Goal: Task Accomplishment & Management: Use online tool/utility

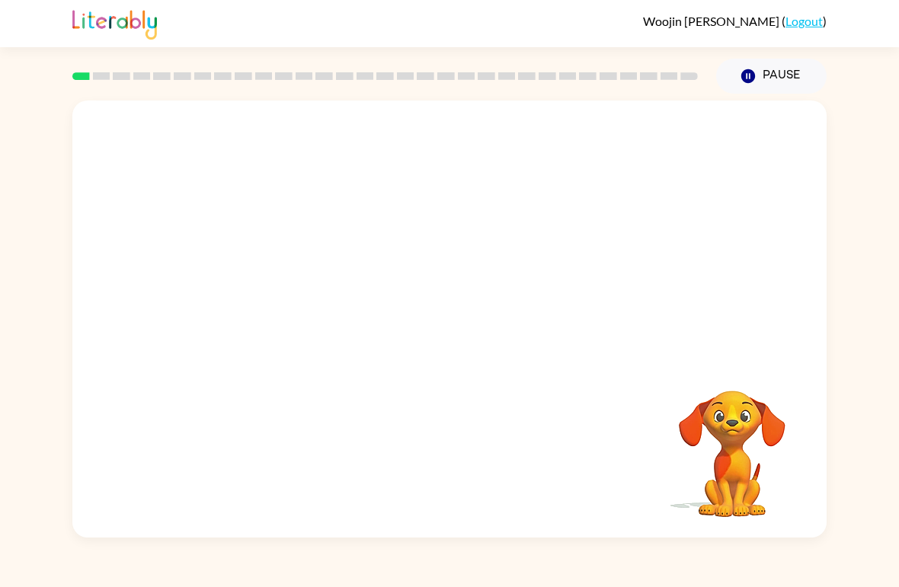
click at [804, 494] on video "Your browser must support playing .mp4 files to use Literably. Please try using…" at bounding box center [732, 443] width 152 height 152
click at [789, 471] on video "Your browser must support playing .mp4 files to use Literably. Please try using…" at bounding box center [732, 443] width 152 height 152
click at [794, 461] on video "Your browser must support playing .mp4 files to use Literably. Please try using…" at bounding box center [732, 443] width 152 height 152
click at [771, 357] on div at bounding box center [449, 230] width 754 height 258
click at [754, 389] on video "Your browser must support playing .mp4 files to use Literably. Please try using…" at bounding box center [732, 443] width 152 height 152
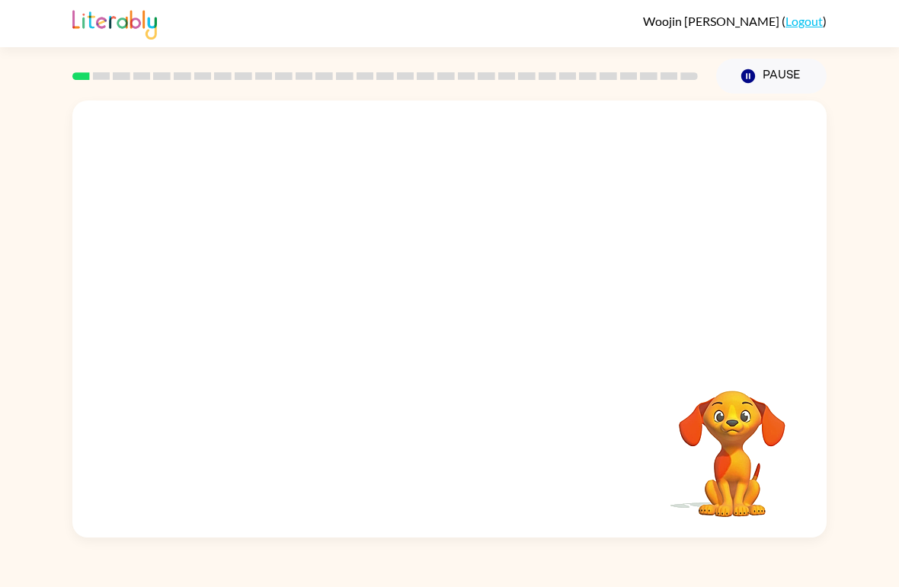
click at [748, 434] on video "Your browser must support playing .mp4 files to use Literably. Please try using…" at bounding box center [732, 443] width 152 height 152
click at [744, 447] on video "Your browser must support playing .mp4 files to use Literably. Please try using…" at bounding box center [732, 443] width 152 height 152
click at [801, 85] on button "Pause Pause" at bounding box center [771, 76] width 110 height 35
click at [775, 221] on div at bounding box center [449, 230] width 754 height 258
click at [120, 100] on div at bounding box center [385, 76] width 644 height 53
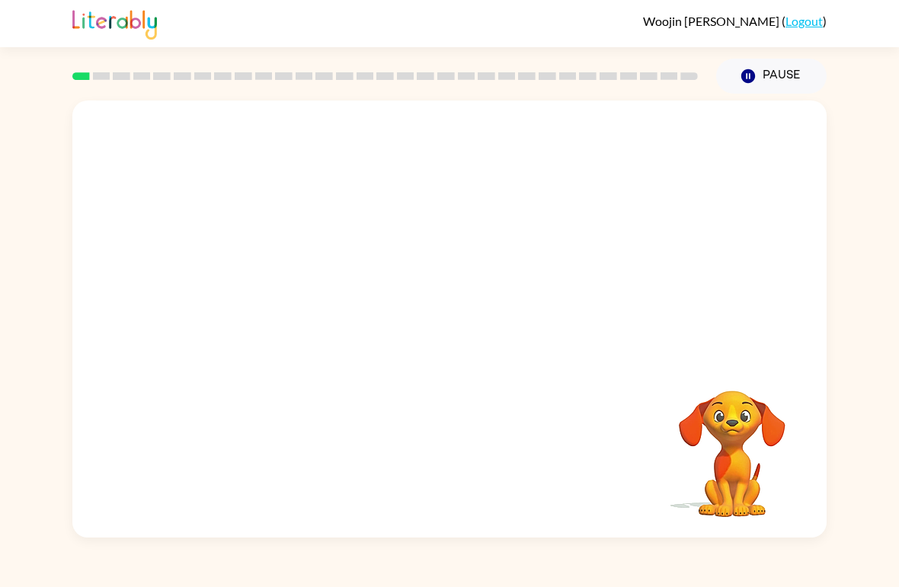
click at [748, 449] on video "Your browser must support playing .mp4 files to use Literably. Please try using…" at bounding box center [732, 443] width 152 height 152
click at [813, 423] on div "Your browser must support playing .mp4 files to use Literably. Please try using…" at bounding box center [449, 319] width 754 height 437
click at [802, 24] on link "Logout" at bounding box center [804, 21] width 37 height 14
click at [737, 324] on div at bounding box center [449, 230] width 754 height 258
click at [791, 75] on button "Pause Pause" at bounding box center [771, 76] width 110 height 35
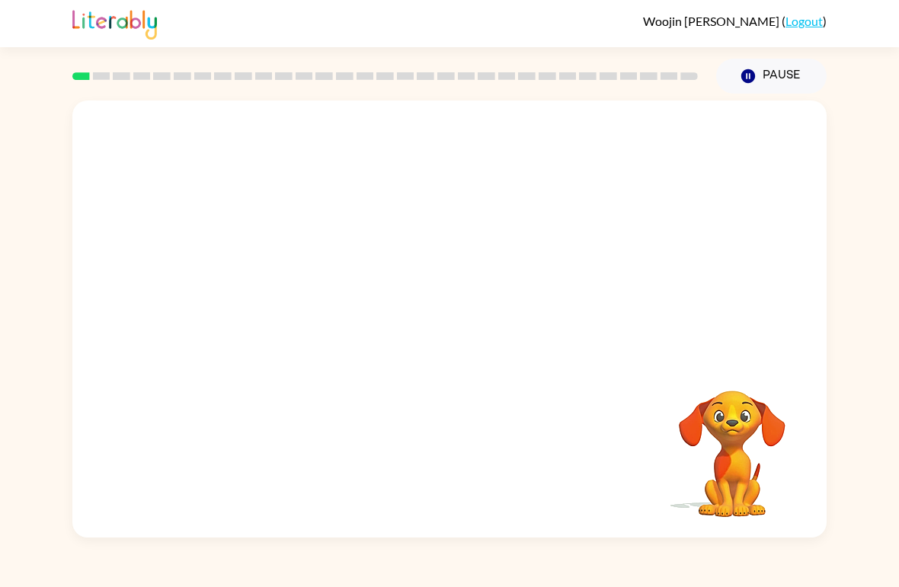
click at [793, 77] on button "Pause Pause" at bounding box center [771, 76] width 110 height 35
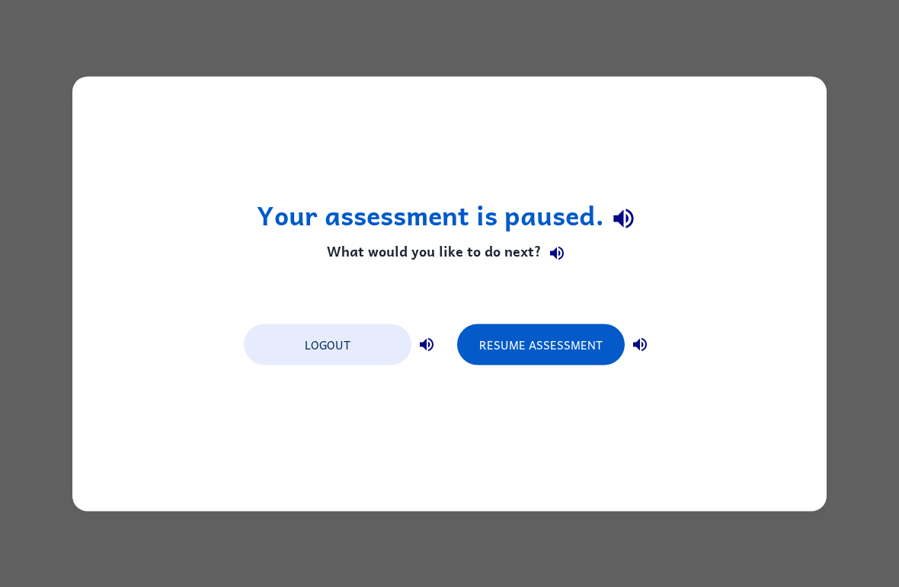
click at [713, 390] on div "Your assessment is paused. What would you like to do next? Logout Resume Assess…" at bounding box center [449, 293] width 754 height 435
click at [558, 518] on div "Your assessment is paused. What would you like to do next? Logout Resume Assess…" at bounding box center [449, 293] width 899 height 587
click at [600, 363] on button "Resume Assessment" at bounding box center [541, 344] width 168 height 41
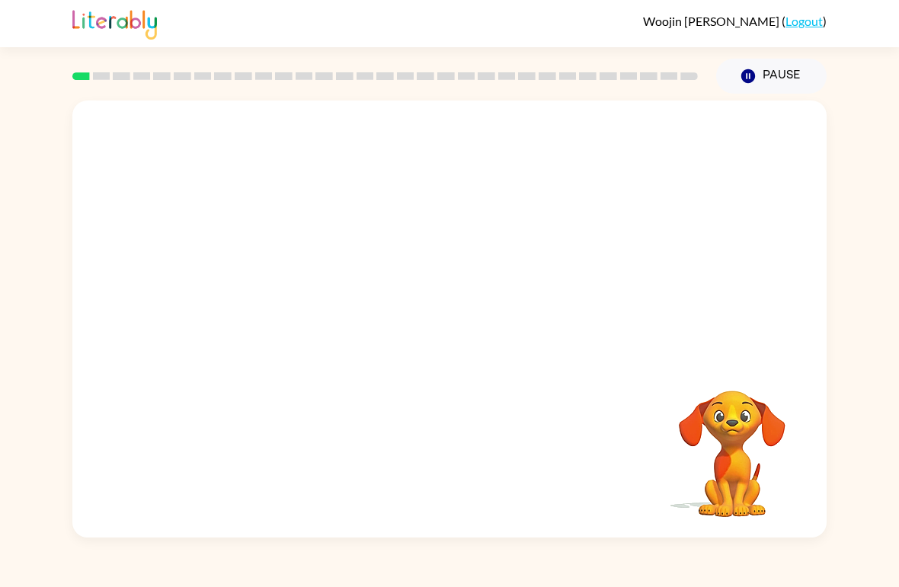
click at [786, 408] on video "Your browser must support playing .mp4 files to use Literably. Please try using…" at bounding box center [732, 443] width 152 height 152
click at [199, 117] on div at bounding box center [449, 230] width 754 height 258
click at [116, 63] on div at bounding box center [385, 76] width 644 height 53
click at [737, 360] on icon "button" at bounding box center [732, 370] width 27 height 27
click at [749, 307] on div at bounding box center [449, 319] width 754 height 437
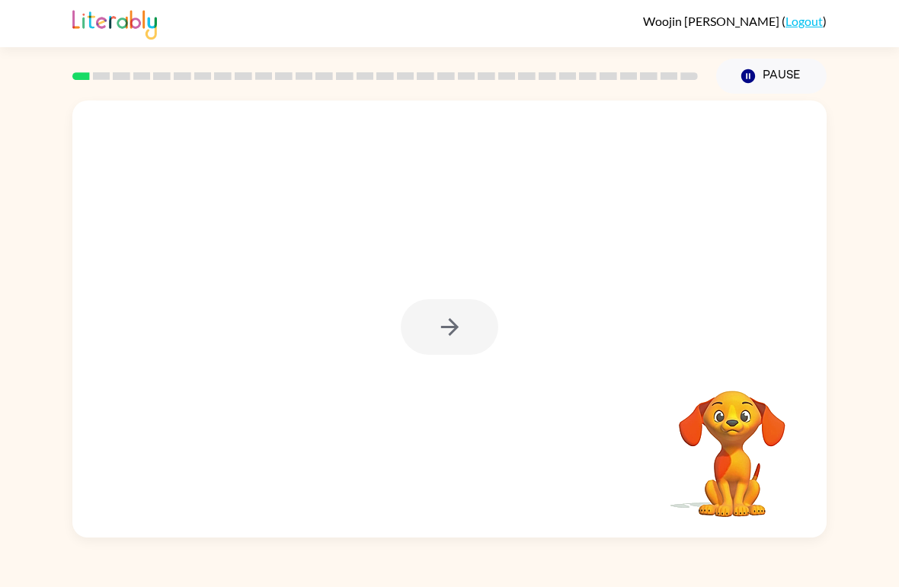
click at [428, 341] on div at bounding box center [450, 327] width 98 height 56
click at [414, 328] on button "button" at bounding box center [450, 327] width 98 height 56
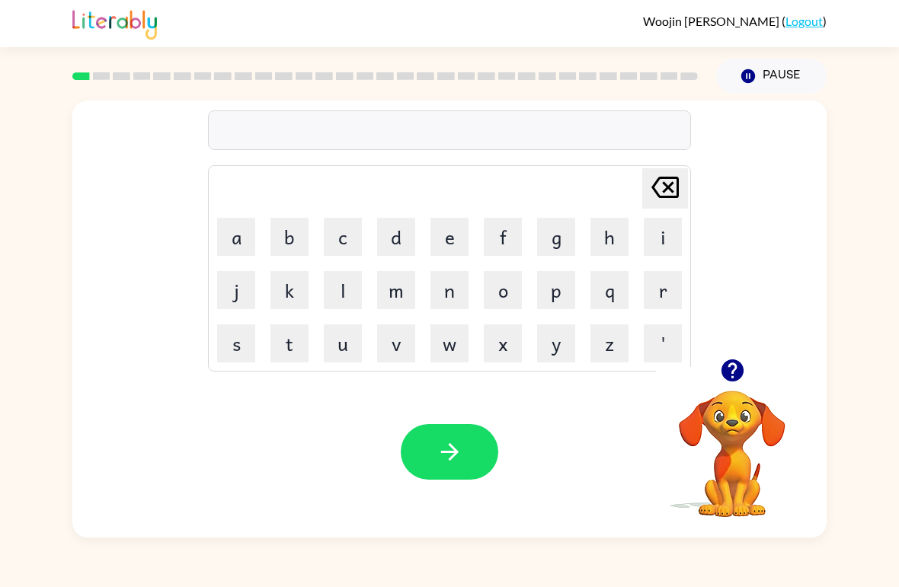
click at [386, 337] on button "v" at bounding box center [396, 344] width 38 height 38
click at [677, 171] on icon "[PERSON_NAME] last character input" at bounding box center [665, 187] width 37 height 37
click at [466, 338] on button "w" at bounding box center [449, 344] width 38 height 38
click at [334, 338] on button "u" at bounding box center [343, 344] width 38 height 38
click at [290, 331] on button "t" at bounding box center [289, 344] width 38 height 38
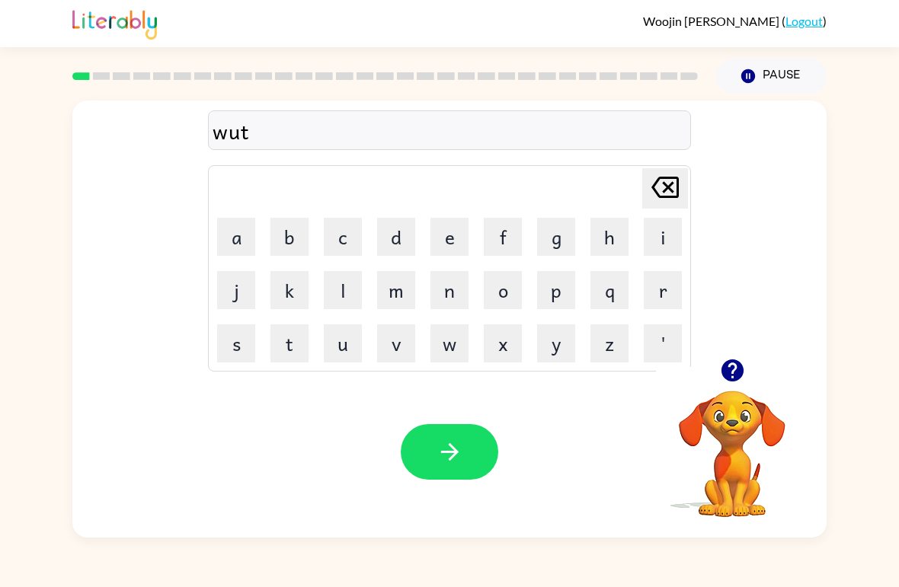
click at [272, 289] on button "k" at bounding box center [289, 290] width 38 height 38
click at [668, 184] on icon "[PERSON_NAME] last character input" at bounding box center [665, 187] width 37 height 37
click at [668, 173] on icon "[PERSON_NAME] last character input" at bounding box center [665, 187] width 37 height 37
click at [667, 173] on icon "[PERSON_NAME] last character input" at bounding box center [665, 187] width 37 height 37
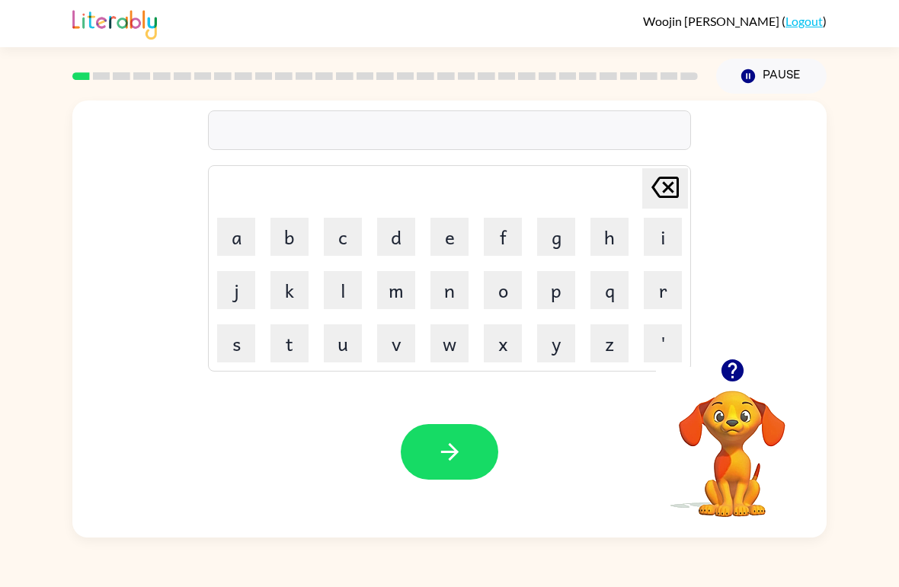
click at [667, 173] on icon "[PERSON_NAME] last character input" at bounding box center [665, 187] width 37 height 37
click at [667, 172] on icon "[PERSON_NAME] last character input" at bounding box center [665, 187] width 37 height 37
click at [670, 171] on icon "[PERSON_NAME] last character input" at bounding box center [665, 187] width 37 height 37
click at [446, 349] on button "w" at bounding box center [449, 344] width 38 height 38
click at [508, 294] on button "o" at bounding box center [503, 290] width 38 height 38
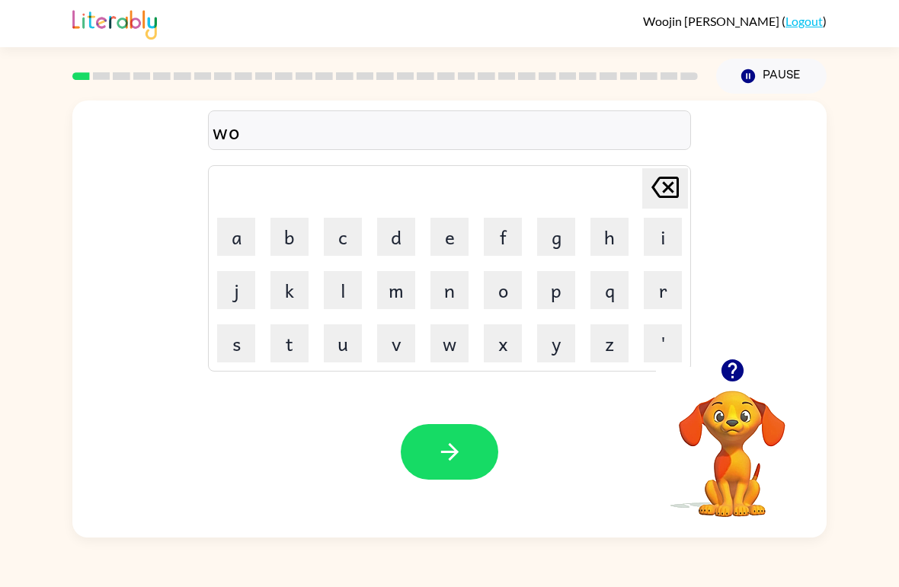
click at [510, 286] on button "o" at bounding box center [503, 290] width 38 height 38
click at [735, 363] on icon "button" at bounding box center [732, 371] width 22 height 22
click at [740, 362] on div "woo Delete Delete last character input a b c d e f g h i j k l m n o p q r s t …" at bounding box center [449, 319] width 754 height 437
click at [744, 358] on icon "button" at bounding box center [732, 370] width 27 height 27
click at [744, 357] on div "woo Delete Delete last character input a b c d e f g h i j k l m n o p q r s t …" at bounding box center [449, 230] width 754 height 258
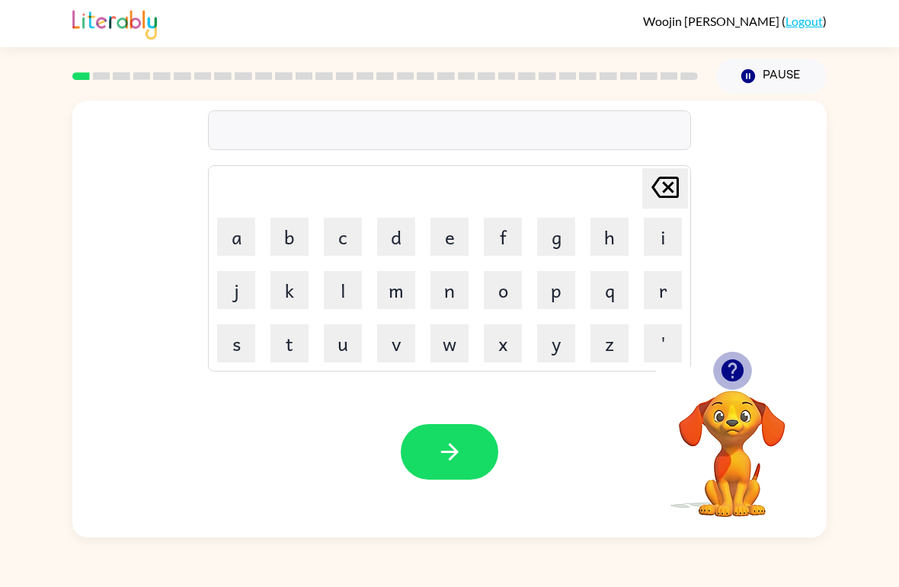
click at [733, 370] on icon "button" at bounding box center [732, 371] width 22 height 22
click at [292, 234] on button "b" at bounding box center [289, 237] width 38 height 38
click at [498, 274] on button "o" at bounding box center [503, 290] width 38 height 38
click at [235, 238] on button "a" at bounding box center [236, 237] width 38 height 38
click at [400, 236] on button "d" at bounding box center [396, 237] width 38 height 38
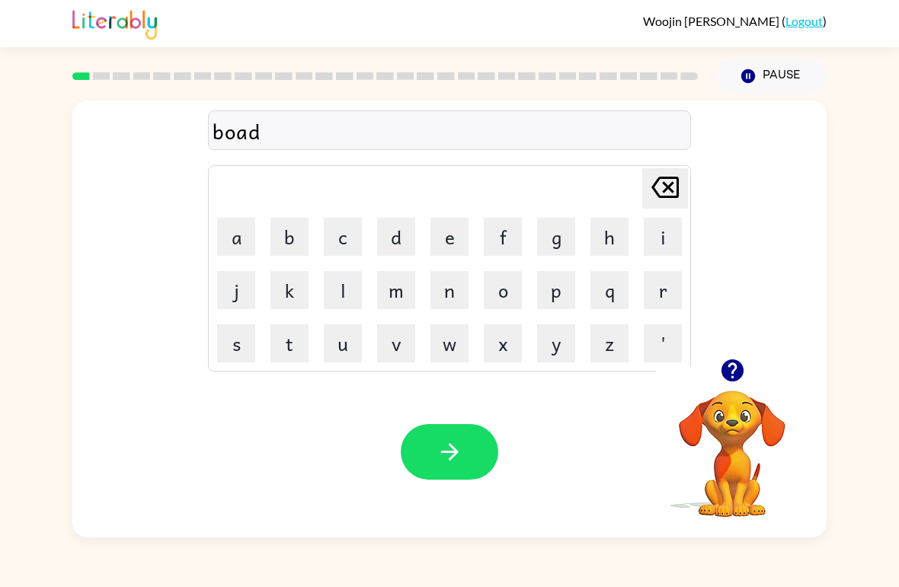
click at [444, 226] on button "e" at bounding box center [449, 237] width 38 height 38
click at [658, 286] on button "r" at bounding box center [663, 290] width 38 height 38
click at [245, 141] on div "boader" at bounding box center [450, 131] width 474 height 32
click at [681, 191] on icon "[PERSON_NAME] last character input" at bounding box center [665, 187] width 37 height 37
click at [680, 191] on icon "[PERSON_NAME] last character input" at bounding box center [665, 187] width 37 height 37
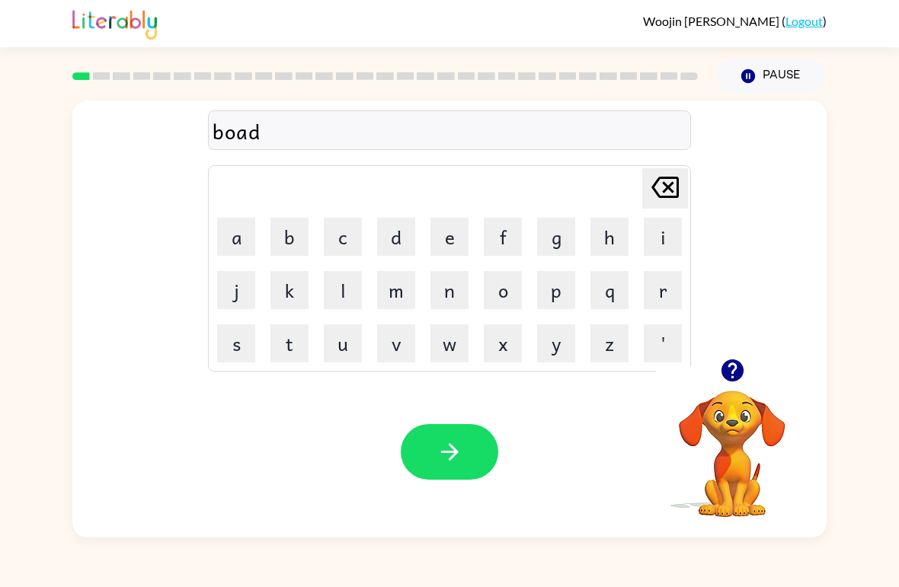
click at [670, 181] on icon "[PERSON_NAME] last character input" at bounding box center [665, 187] width 37 height 37
click at [733, 368] on icon "button" at bounding box center [732, 371] width 22 height 22
click at [316, 271] on table "[PERSON_NAME] last character input a b c d e f g h i j k l m n o p q r s t u v …" at bounding box center [450, 268] width 482 height 205
click at [653, 294] on button "r" at bounding box center [663, 290] width 38 height 38
click at [299, 235] on button "b" at bounding box center [289, 237] width 38 height 38
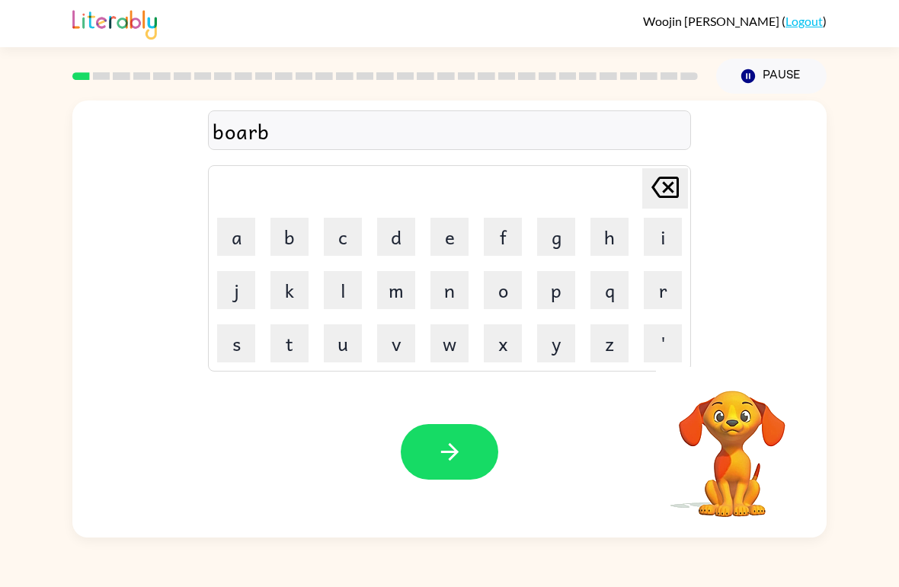
click at [442, 229] on button "e" at bounding box center [449, 237] width 38 height 38
click at [649, 285] on button "r" at bounding box center [663, 290] width 38 height 38
click at [669, 184] on icon "[PERSON_NAME] last character input" at bounding box center [665, 187] width 37 height 37
click at [668, 184] on icon "[PERSON_NAME] last character input" at bounding box center [665, 187] width 37 height 37
click at [669, 184] on icon "[PERSON_NAME] last character input" at bounding box center [665, 187] width 37 height 37
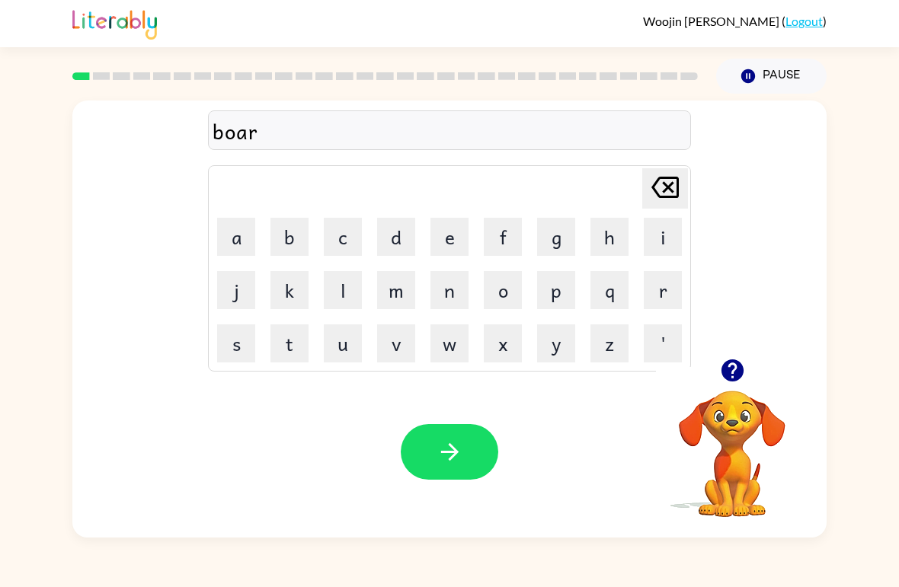
click at [668, 183] on icon "[PERSON_NAME] last character input" at bounding box center [665, 187] width 37 height 37
click at [675, 180] on icon at bounding box center [664, 187] width 27 height 21
click at [331, 276] on button "l" at bounding box center [343, 290] width 38 height 38
click at [669, 178] on icon at bounding box center [664, 187] width 27 height 21
click at [235, 236] on button "a" at bounding box center [236, 237] width 38 height 38
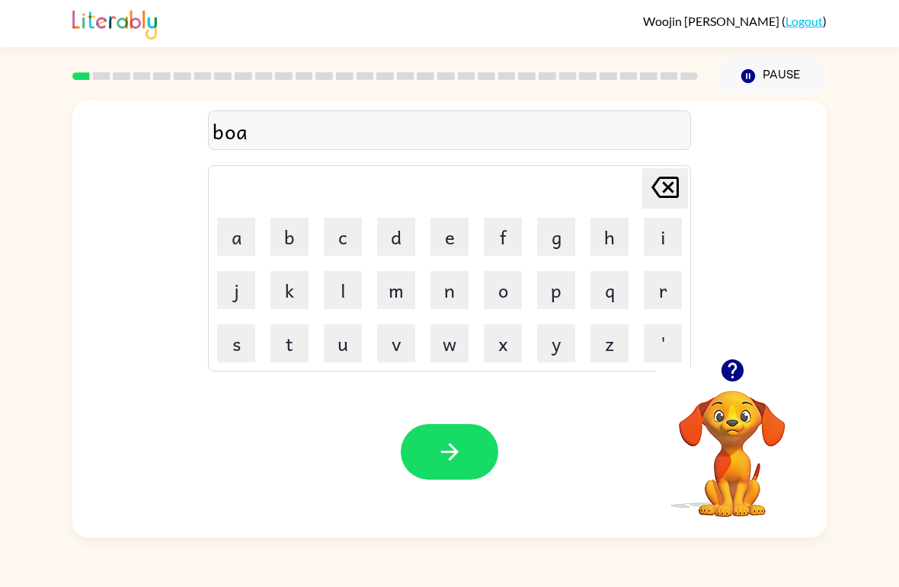
click at [328, 273] on button "l" at bounding box center [343, 290] width 38 height 38
click at [379, 245] on button "d" at bounding box center [396, 237] width 38 height 38
click at [438, 228] on button "e" at bounding box center [449, 237] width 38 height 38
click at [656, 289] on button "r" at bounding box center [663, 290] width 38 height 38
click at [421, 435] on button "button" at bounding box center [450, 452] width 98 height 56
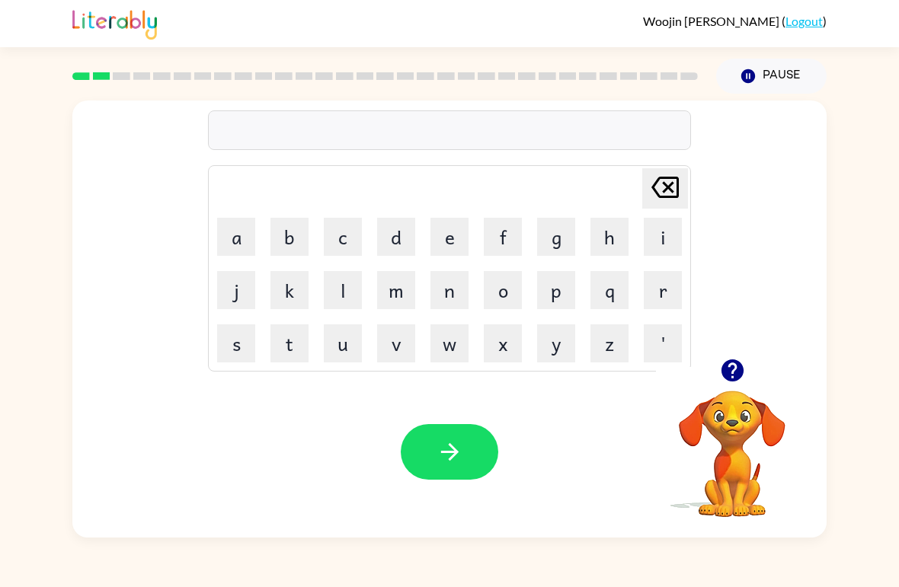
click at [741, 377] on icon "button" at bounding box center [732, 371] width 22 height 22
click at [728, 363] on icon "button" at bounding box center [732, 371] width 22 height 22
click at [728, 364] on icon "button" at bounding box center [732, 371] width 22 height 22
click at [665, 283] on button "r" at bounding box center [663, 290] width 38 height 38
click at [509, 285] on button "o" at bounding box center [503, 290] width 38 height 38
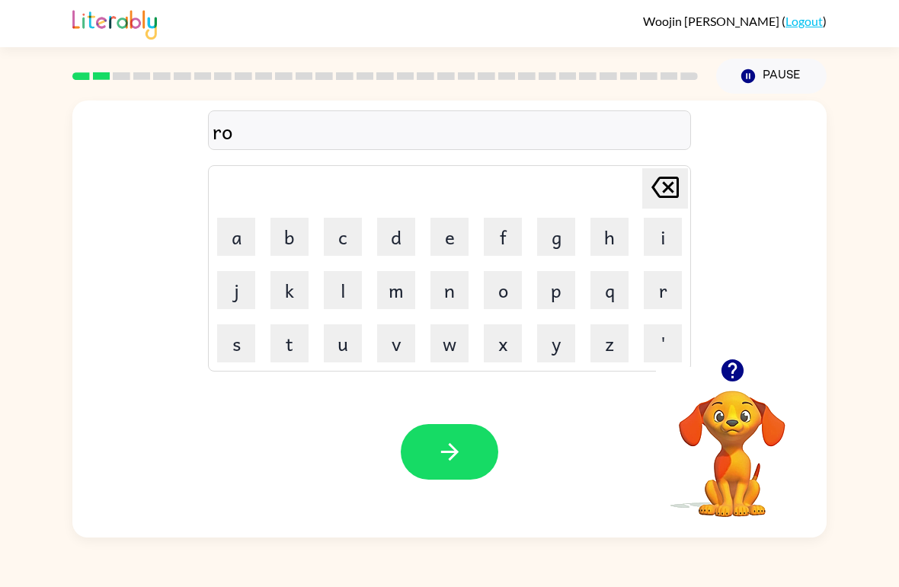
click at [337, 338] on button "u" at bounding box center [343, 344] width 38 height 38
click at [437, 277] on button "n" at bounding box center [449, 290] width 38 height 38
click at [386, 236] on button "d" at bounding box center [396, 237] width 38 height 38
click at [488, 471] on button "button" at bounding box center [450, 452] width 98 height 56
click at [472, 435] on div at bounding box center [450, 452] width 98 height 56
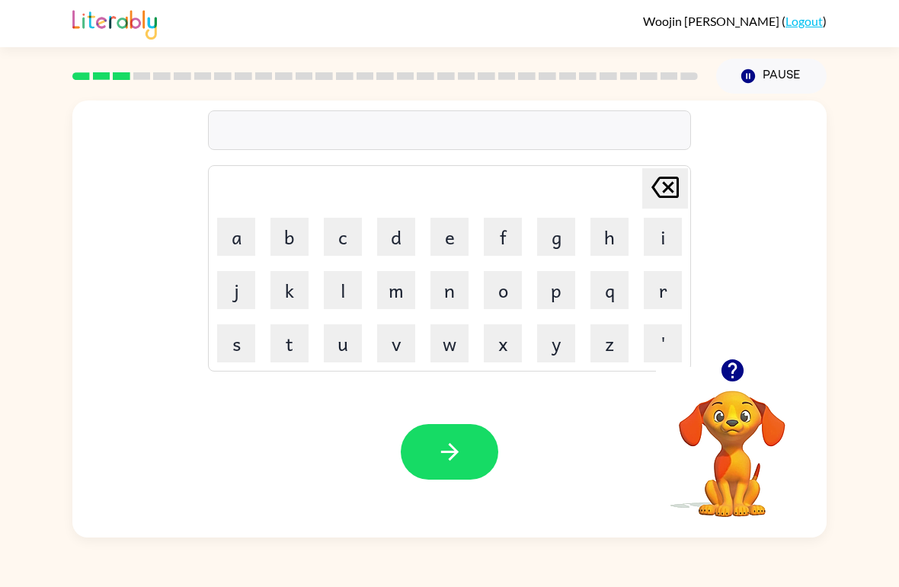
click at [394, 285] on button "m" at bounding box center [396, 290] width 38 height 38
click at [341, 341] on button "u" at bounding box center [343, 344] width 38 height 38
click at [226, 344] on button "s" at bounding box center [236, 344] width 38 height 38
click at [606, 229] on button "h" at bounding box center [609, 237] width 38 height 38
click at [659, 232] on button "i" at bounding box center [663, 237] width 38 height 38
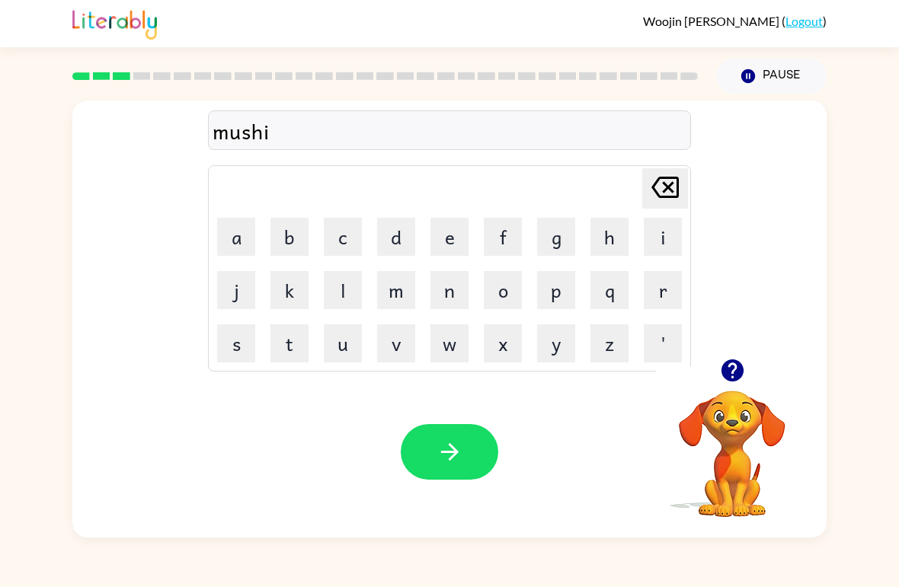
click at [507, 286] on button "o" at bounding box center [503, 290] width 38 height 38
click at [466, 276] on button "n" at bounding box center [449, 290] width 38 height 38
click at [487, 431] on button "button" at bounding box center [450, 452] width 98 height 56
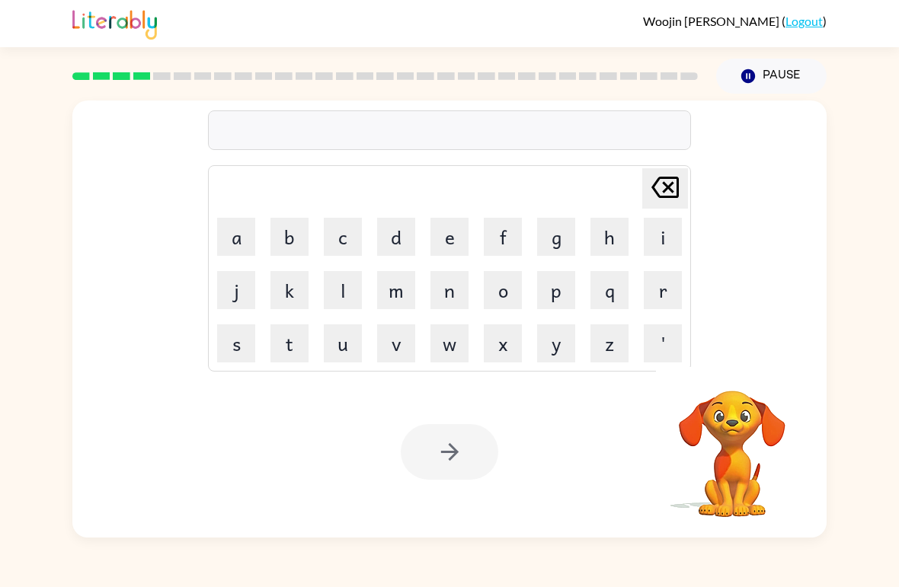
click at [291, 342] on button "t" at bounding box center [289, 344] width 38 height 38
click at [654, 287] on button "r" at bounding box center [663, 290] width 38 height 38
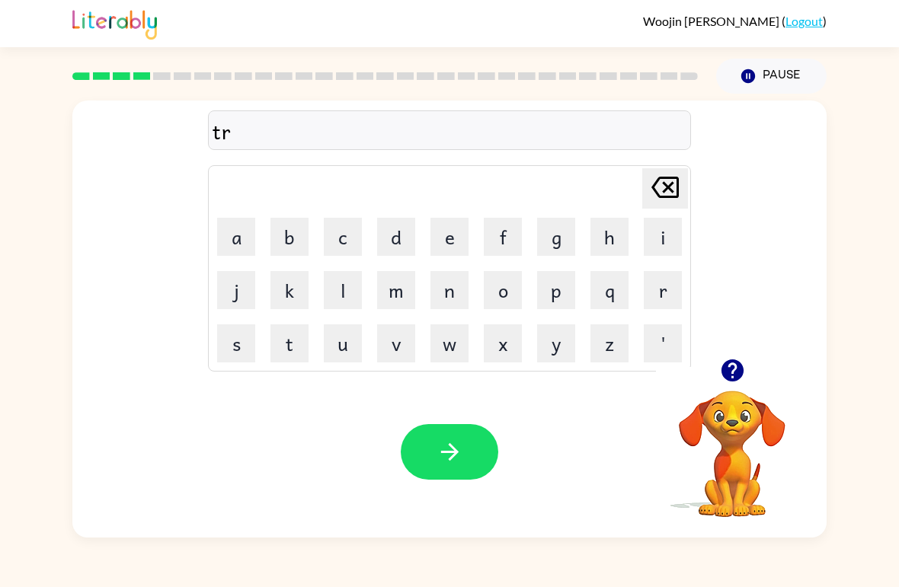
click at [235, 232] on button "a" at bounding box center [236, 237] width 38 height 38
click at [661, 229] on button "i" at bounding box center [663, 237] width 38 height 38
click at [445, 289] on button "n" at bounding box center [449, 290] width 38 height 38
click at [469, 440] on button "button" at bounding box center [450, 452] width 98 height 56
click at [735, 360] on icon "button" at bounding box center [732, 370] width 27 height 27
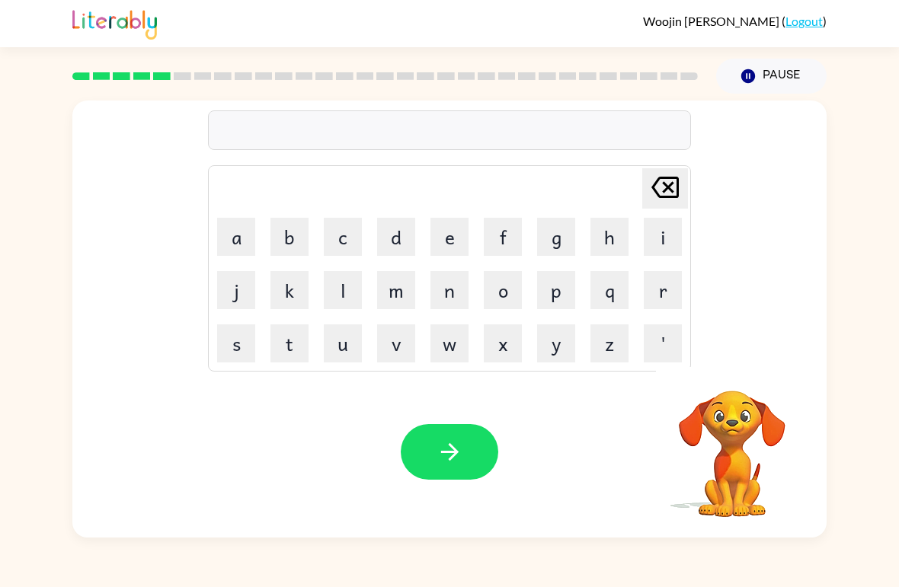
click at [408, 232] on button "d" at bounding box center [396, 237] width 38 height 38
click at [501, 222] on button "f" at bounding box center [503, 237] width 38 height 38
click at [454, 215] on td "e" at bounding box center [450, 237] width 52 height 52
click at [460, 240] on button "e" at bounding box center [449, 237] width 38 height 38
click at [456, 286] on button "n" at bounding box center [449, 290] width 38 height 38
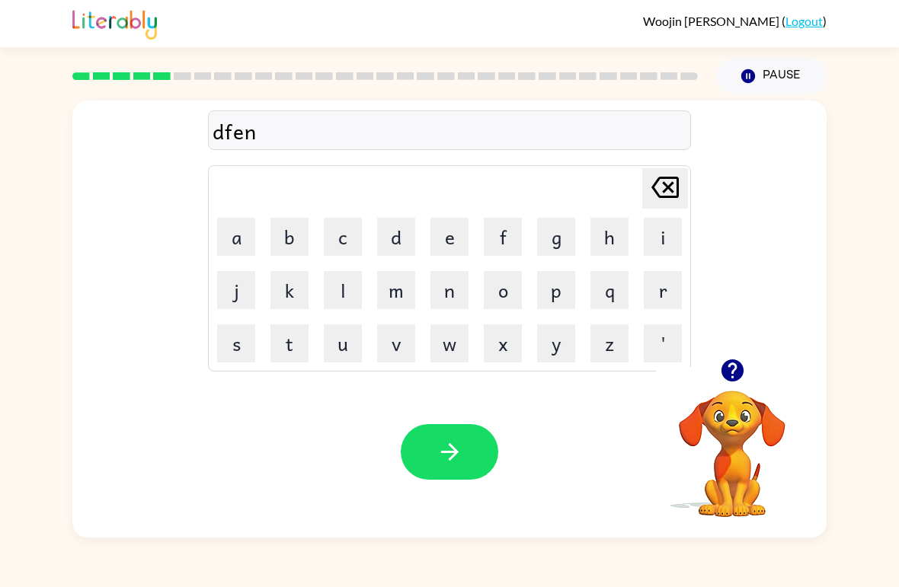
click at [243, 337] on button "s" at bounding box center [236, 344] width 38 height 38
click at [450, 229] on button "e" at bounding box center [449, 237] width 38 height 38
click at [238, 338] on button "s" at bounding box center [236, 344] width 38 height 38
click at [472, 450] on button "button" at bounding box center [450, 452] width 98 height 56
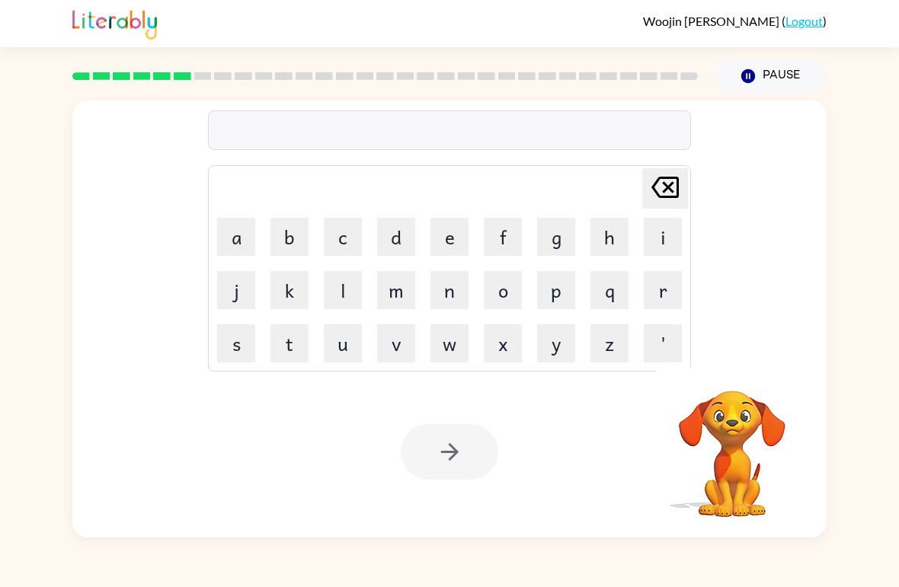
click at [414, 331] on button "v" at bounding box center [396, 344] width 38 height 38
click at [230, 234] on button "a" at bounding box center [236, 237] width 38 height 38
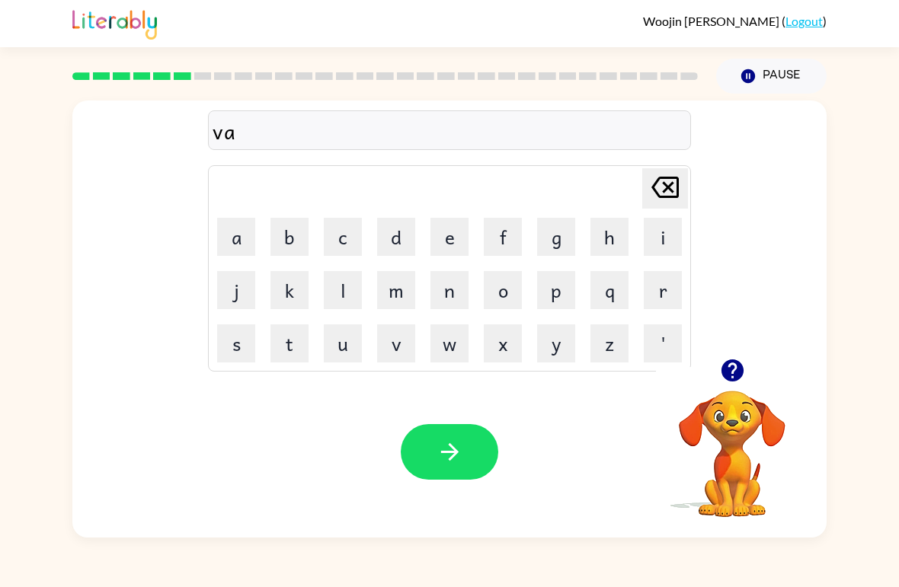
click at [357, 232] on button "c" at bounding box center [343, 237] width 38 height 38
click at [290, 299] on button "k" at bounding box center [289, 290] width 38 height 38
click at [223, 237] on button "a" at bounding box center [236, 237] width 38 height 38
click at [235, 341] on button "s" at bounding box center [236, 344] width 38 height 38
click at [610, 238] on button "h" at bounding box center [609, 237] width 38 height 38
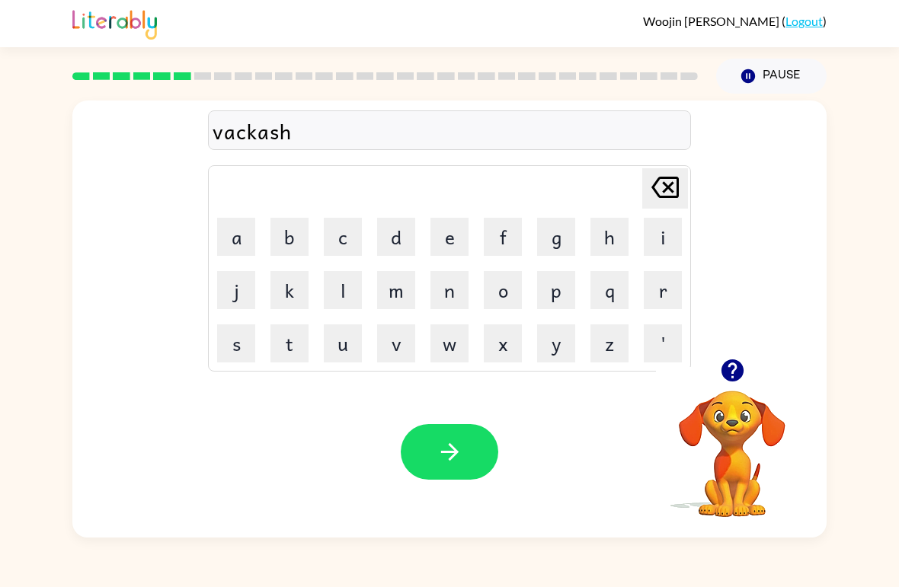
click at [664, 236] on button "i" at bounding box center [663, 237] width 38 height 38
click at [520, 283] on button "o" at bounding box center [503, 290] width 38 height 38
click at [673, 178] on icon at bounding box center [664, 187] width 27 height 21
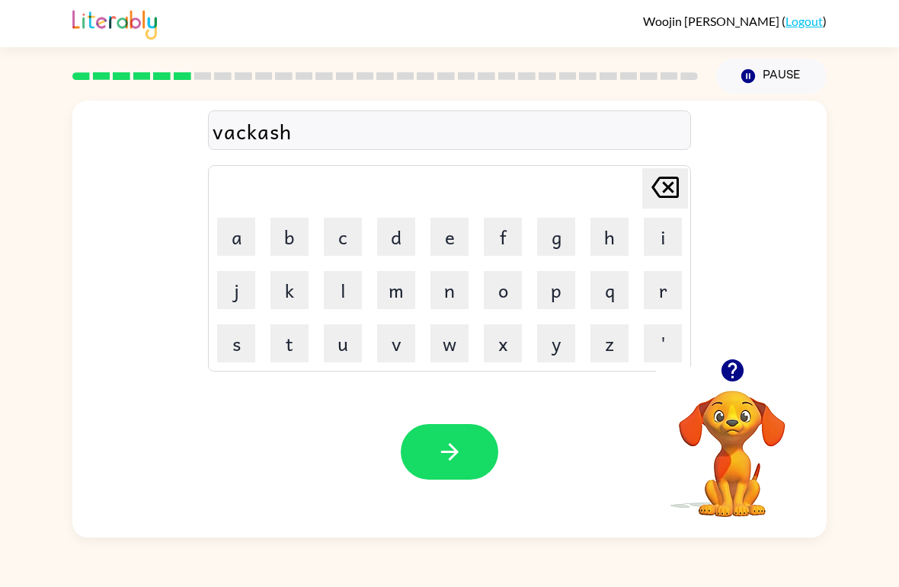
click at [672, 178] on icon at bounding box center [664, 187] width 27 height 21
click at [677, 180] on icon at bounding box center [664, 187] width 27 height 21
click at [676, 179] on icon at bounding box center [664, 187] width 27 height 21
click at [229, 227] on button "a" at bounding box center [236, 237] width 38 height 38
click at [238, 336] on button "s" at bounding box center [236, 344] width 38 height 38
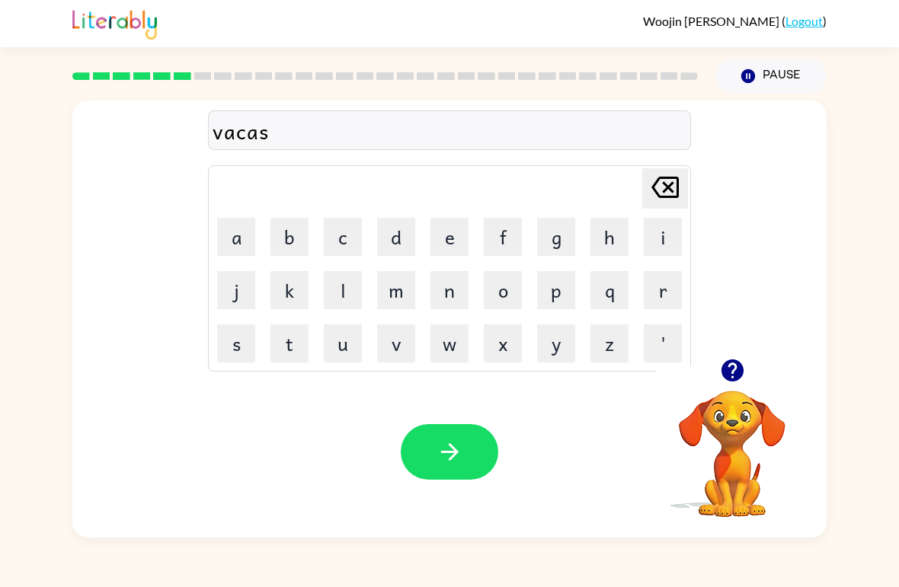
click at [626, 233] on button "h" at bounding box center [609, 237] width 38 height 38
click at [513, 299] on button "o" at bounding box center [503, 290] width 38 height 38
click at [446, 280] on button "n" at bounding box center [449, 290] width 38 height 38
click at [479, 447] on button "button" at bounding box center [450, 452] width 98 height 56
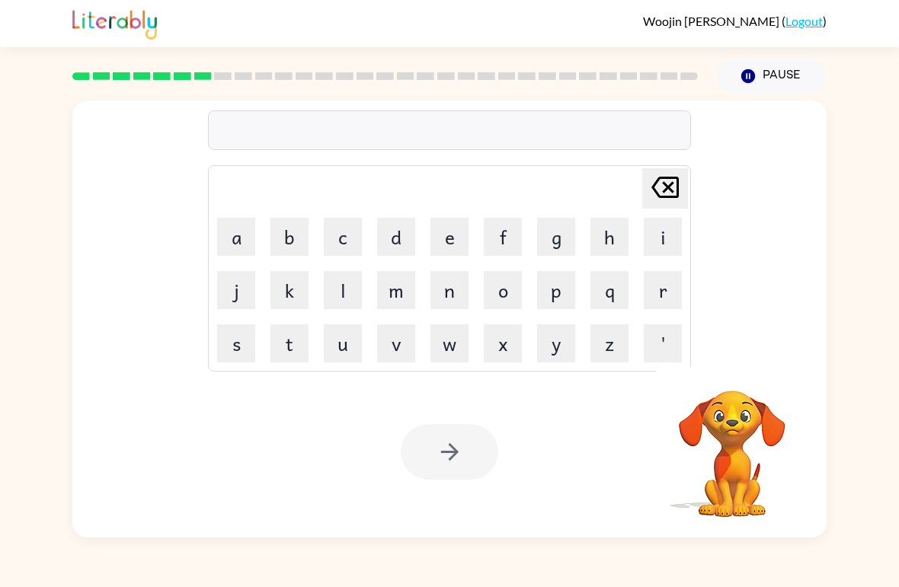
click at [741, 395] on video "Your browser must support playing .mp4 files to use Literably. Please try using…" at bounding box center [732, 443] width 152 height 152
click at [715, 423] on video "Your browser must support playing .mp4 files to use Literably. Please try using…" at bounding box center [732, 443] width 152 height 152
click at [259, 275] on td "j" at bounding box center [236, 290] width 52 height 52
click at [222, 250] on button "a" at bounding box center [236, 237] width 38 height 38
click at [229, 252] on button "a" at bounding box center [236, 237] width 38 height 38
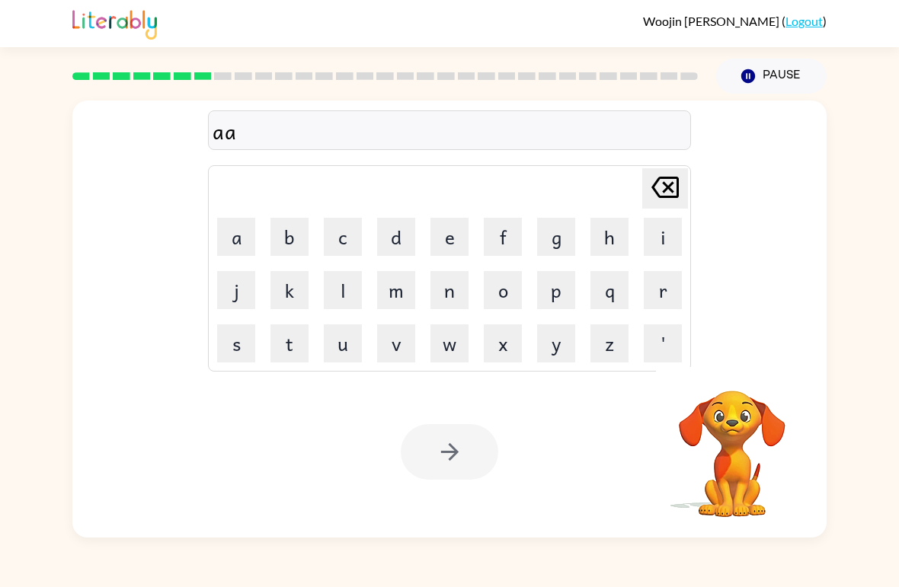
click at [234, 247] on button "a" at bounding box center [236, 237] width 38 height 38
click at [682, 200] on icon "[PERSON_NAME] last character input" at bounding box center [665, 187] width 37 height 37
click at [656, 180] on icon "[PERSON_NAME] last character input" at bounding box center [665, 187] width 37 height 37
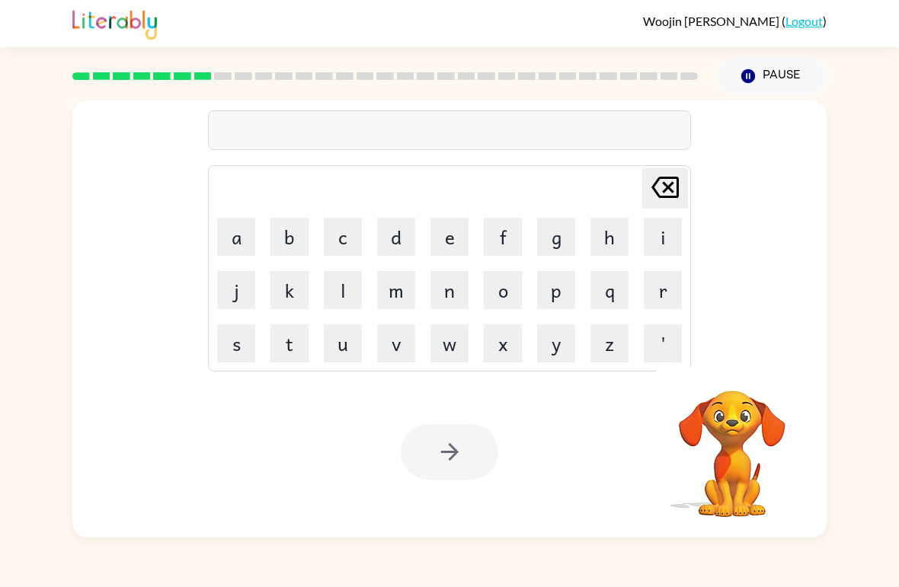
click at [655, 178] on icon "[PERSON_NAME] last character input" at bounding box center [665, 187] width 37 height 37
click at [759, 453] on video "Your browser must support playing .mp4 files to use Literably. Please try using…" at bounding box center [732, 443] width 152 height 152
click at [282, 342] on button "t" at bounding box center [289, 344] width 38 height 38
click at [325, 344] on button "u" at bounding box center [343, 344] width 38 height 38
click at [281, 341] on button "t" at bounding box center [289, 344] width 38 height 38
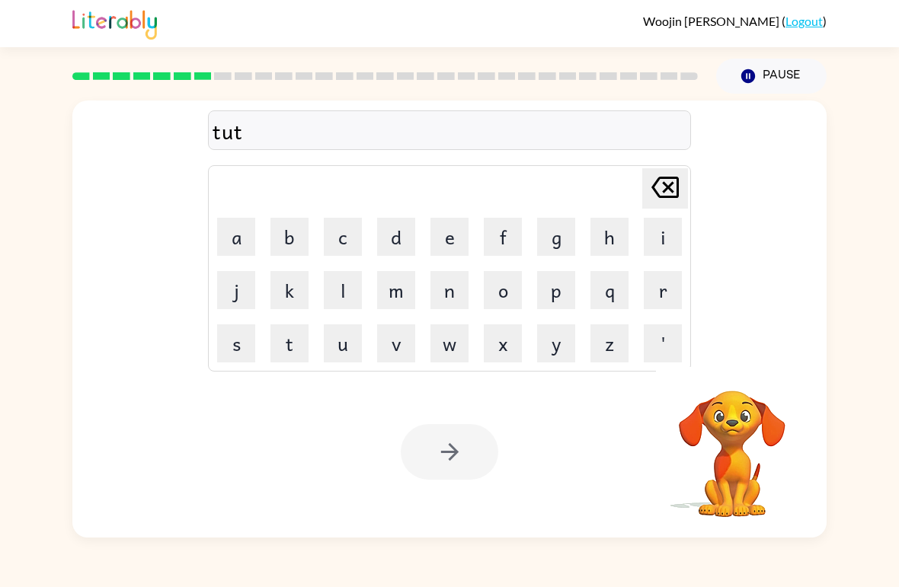
click at [326, 274] on button "l" at bounding box center [343, 290] width 38 height 38
click at [430, 239] on button "e" at bounding box center [449, 237] width 38 height 38
click at [483, 445] on div at bounding box center [450, 452] width 98 height 56
click at [459, 436] on div at bounding box center [450, 452] width 98 height 56
click at [748, 420] on video "Your browser must support playing .mp4 files to use Literably. Please try using…" at bounding box center [732, 443] width 152 height 152
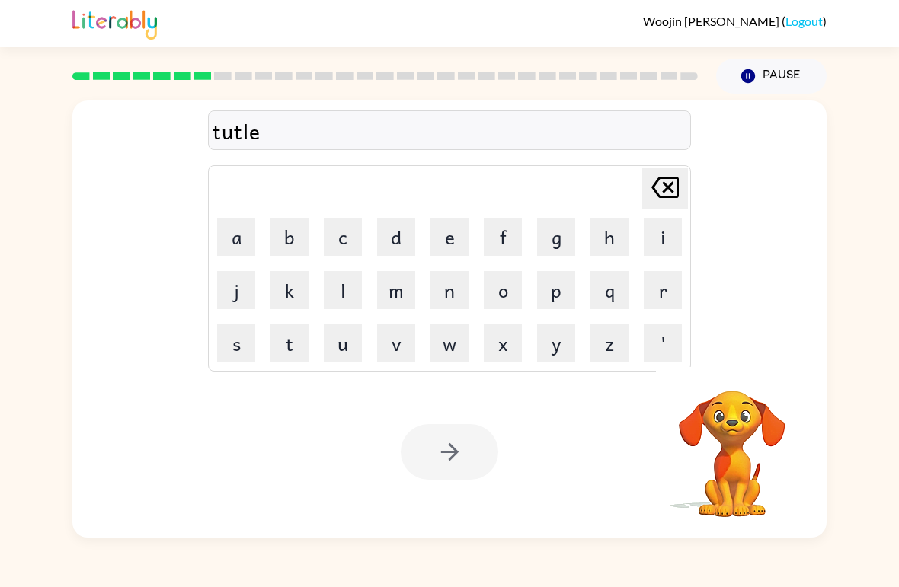
click at [719, 416] on video "Your browser must support playing .mp4 files to use Literably. Please try using…" at bounding box center [732, 443] width 152 height 152
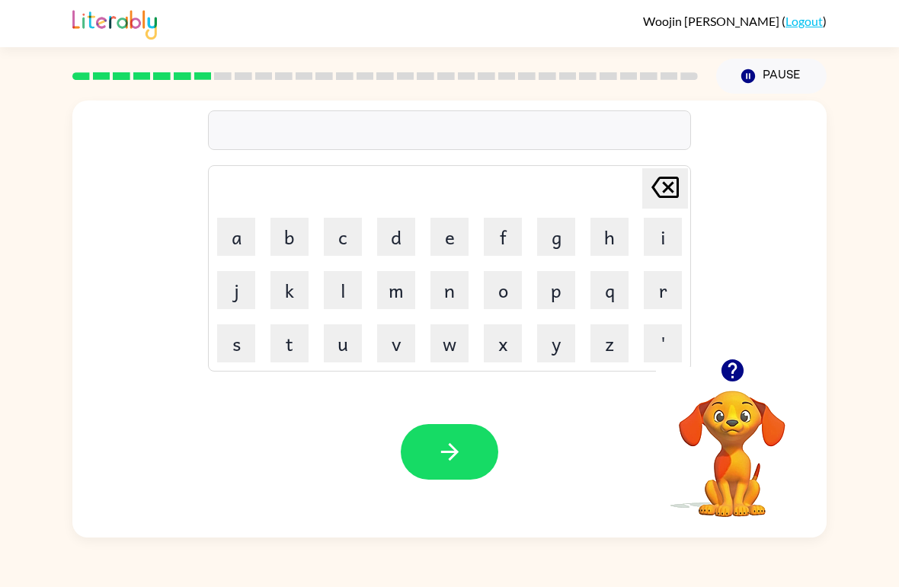
click at [735, 373] on icon "button" at bounding box center [732, 371] width 22 height 22
click at [741, 363] on icon "button" at bounding box center [732, 370] width 27 height 27
click at [739, 382] on icon "button" at bounding box center [732, 370] width 27 height 27
click at [731, 376] on icon "button" at bounding box center [732, 371] width 22 height 22
click at [736, 372] on icon "button" at bounding box center [732, 371] width 22 height 22
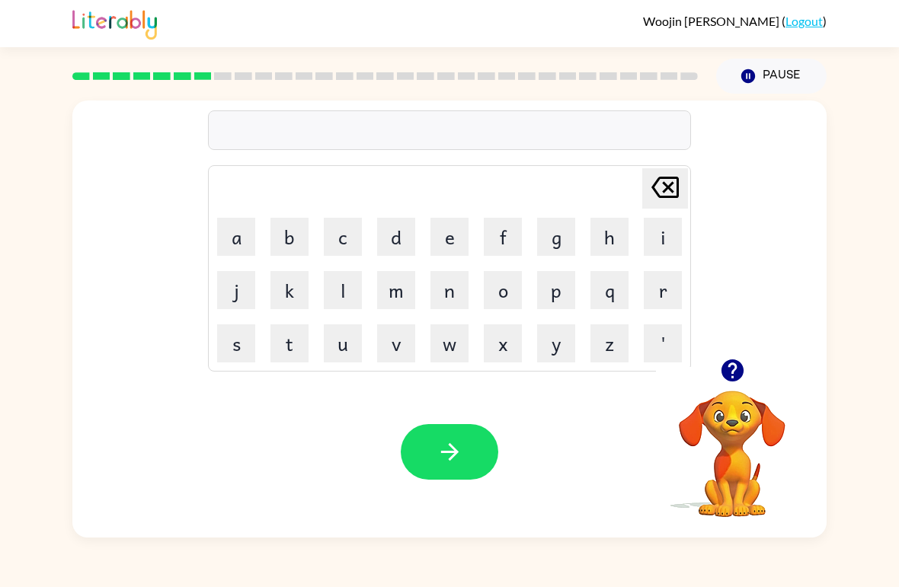
click at [728, 385] on button "button" at bounding box center [732, 370] width 39 height 39
click at [728, 384] on video "Your browser must support playing .mp4 files to use Literably. Please try using…" at bounding box center [732, 443] width 152 height 152
click at [739, 372] on icon "button" at bounding box center [732, 371] width 22 height 22
click at [743, 357] on button "button" at bounding box center [732, 370] width 39 height 39
click at [733, 373] on icon "button" at bounding box center [732, 370] width 27 height 27
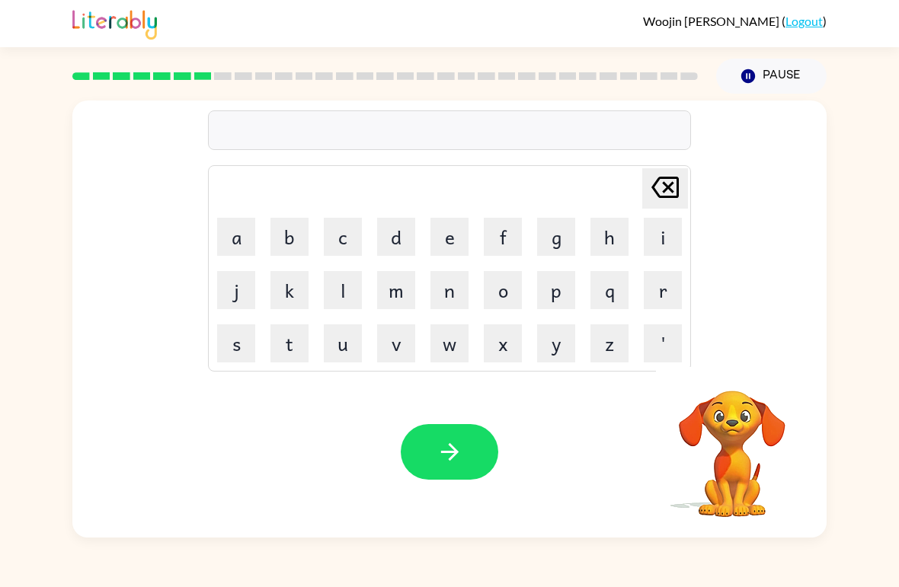
click at [795, 339] on div "[PERSON_NAME] last character input a b c d e f g h i j k l m n o p q r s t u v …" at bounding box center [449, 230] width 754 height 258
